Goal: Transaction & Acquisition: Download file/media

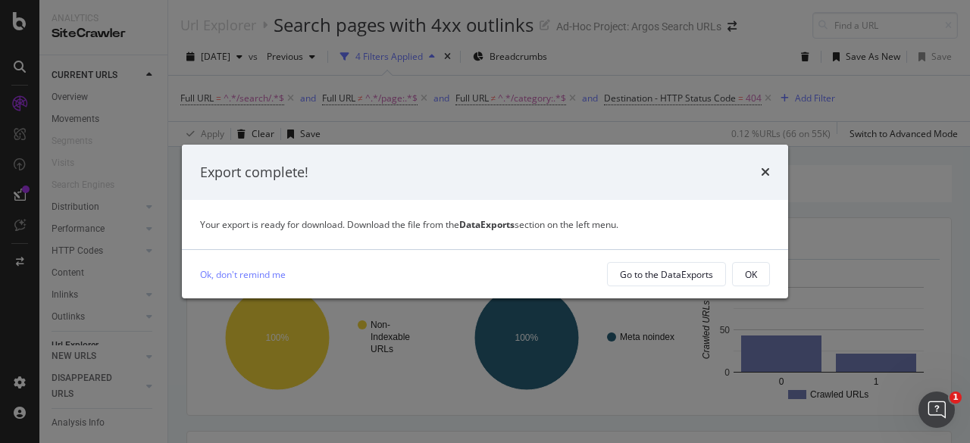
scroll to position [303, 0]
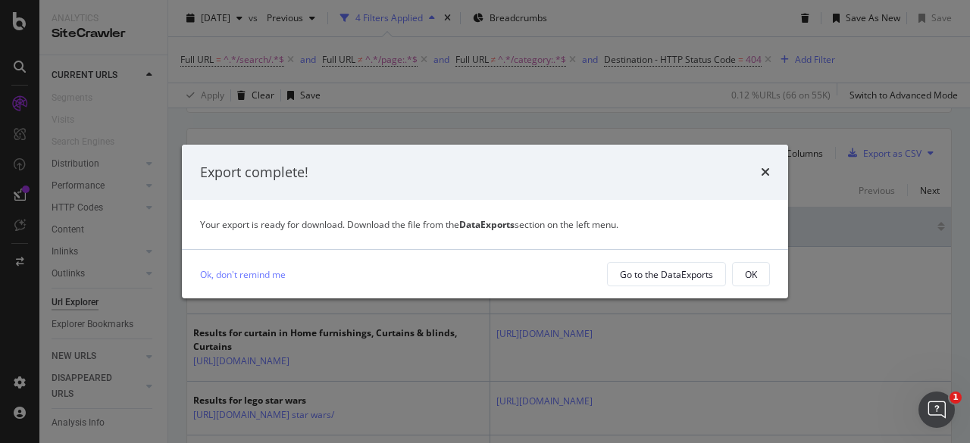
click at [696, 287] on div "Ok, don't remind me Go to the DataExports OK" at bounding box center [485, 274] width 606 height 48
click at [699, 277] on div "Go to the DataExports" at bounding box center [666, 274] width 93 height 13
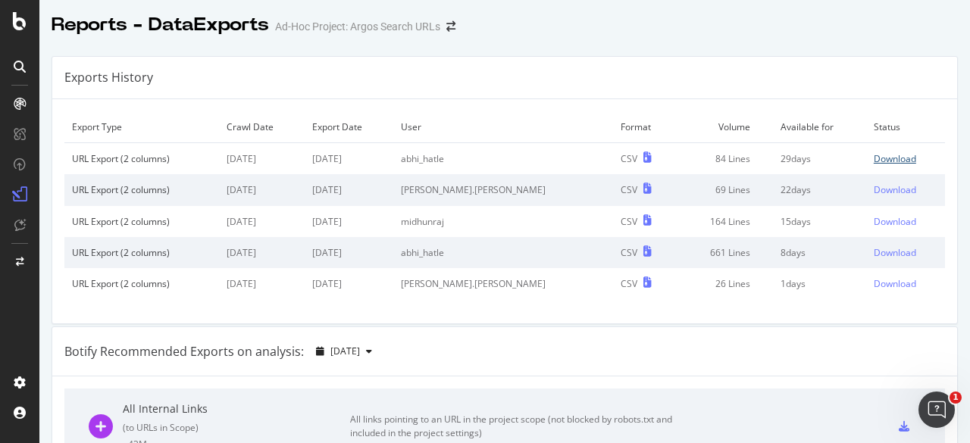
click at [885, 158] on div "Download" at bounding box center [895, 158] width 42 height 13
